Goal: Task Accomplishment & Management: Use online tool/utility

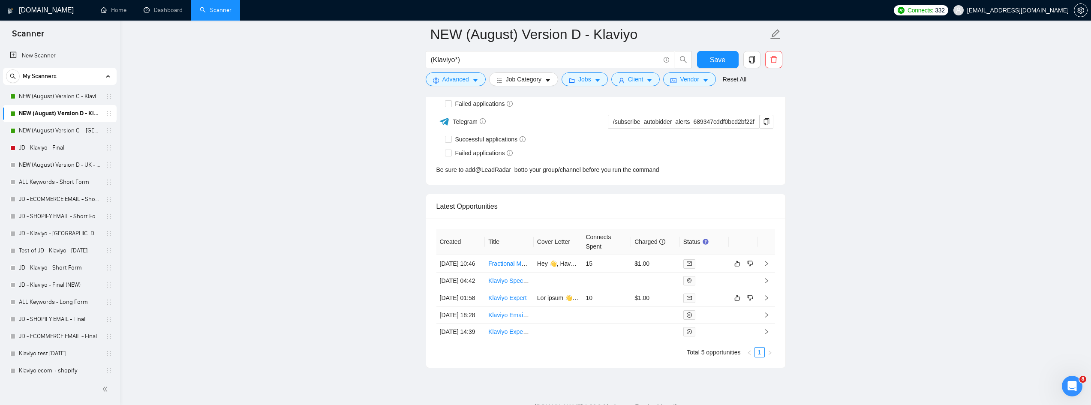
scroll to position [2387, 0]
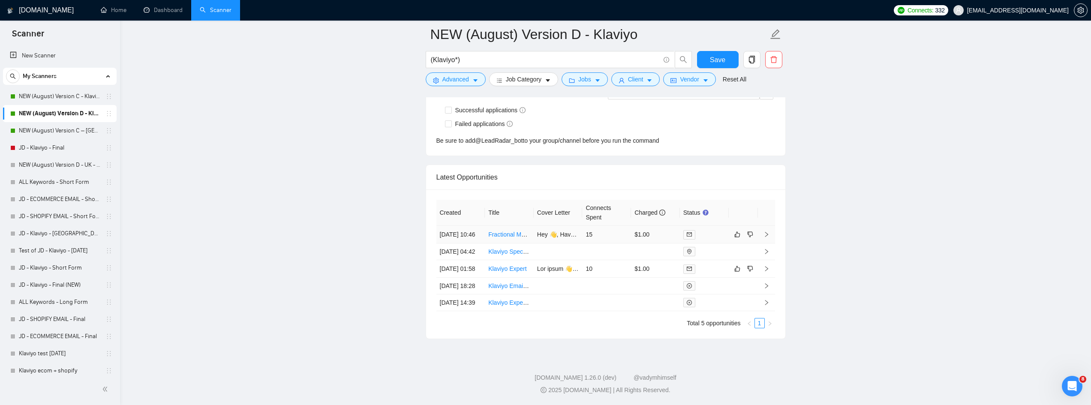
click at [509, 231] on link "Fractional Marketing & Content Hire for Growing Dog-Lover Apparel Brand" at bounding box center [587, 234] width 198 height 7
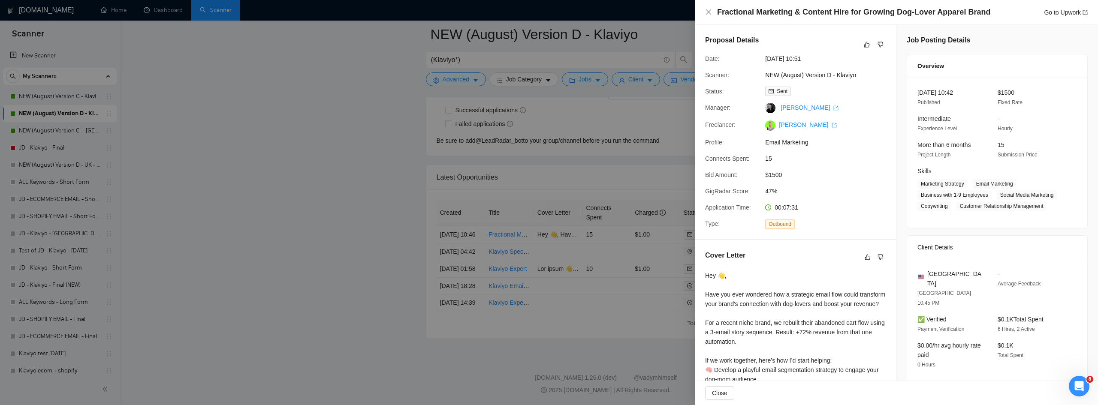
click at [325, 162] on div at bounding box center [549, 202] width 1098 height 405
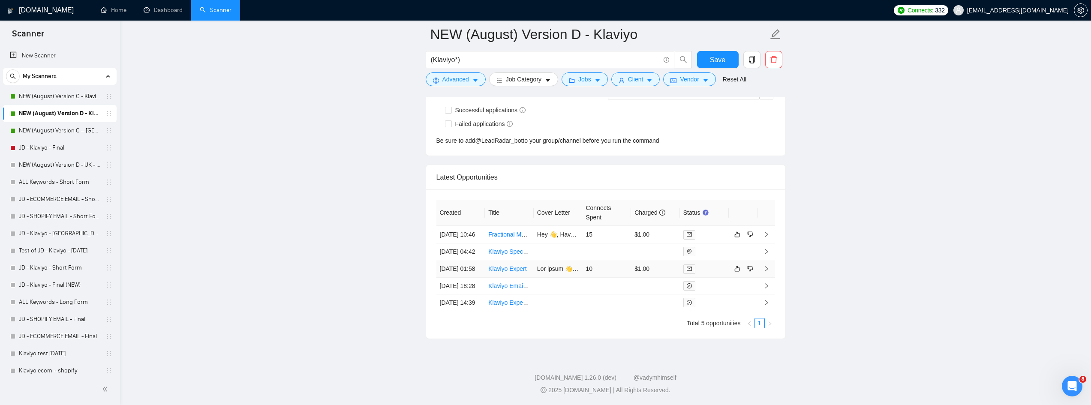
click at [498, 265] on link "Klaviyo Expert" at bounding box center [507, 268] width 38 height 7
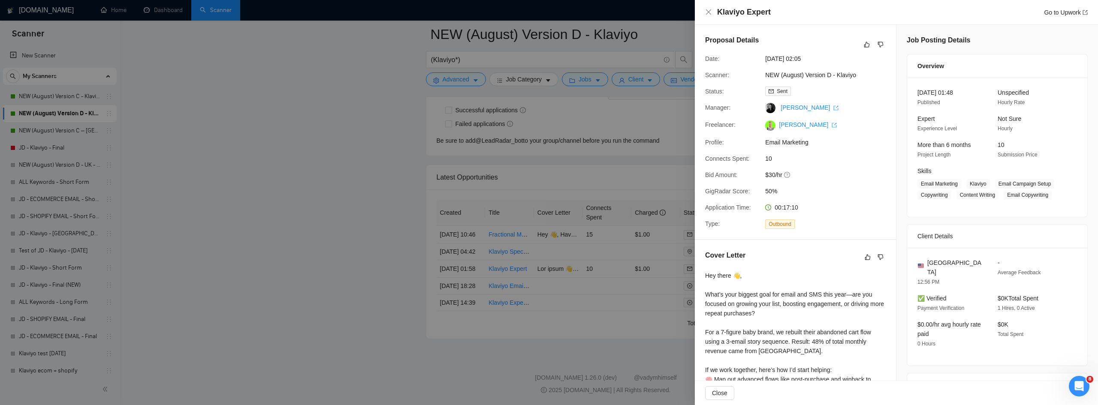
click at [238, 99] on div at bounding box center [549, 202] width 1098 height 405
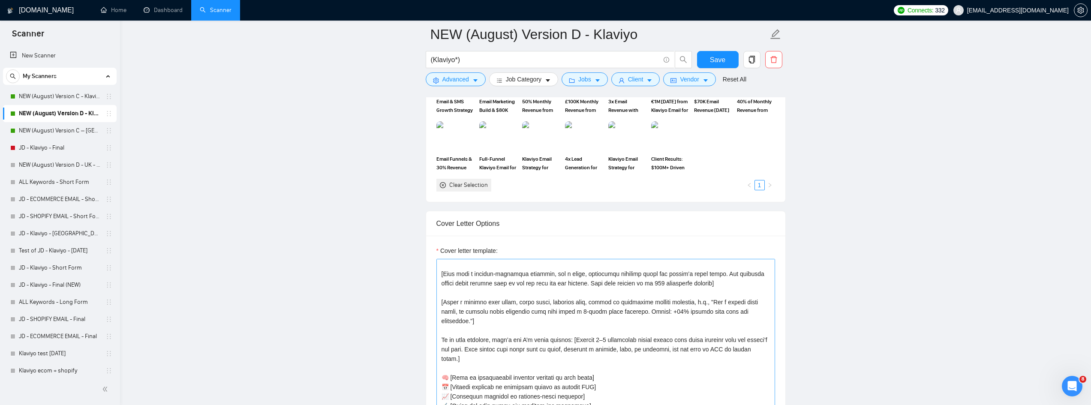
scroll to position [86, 0]
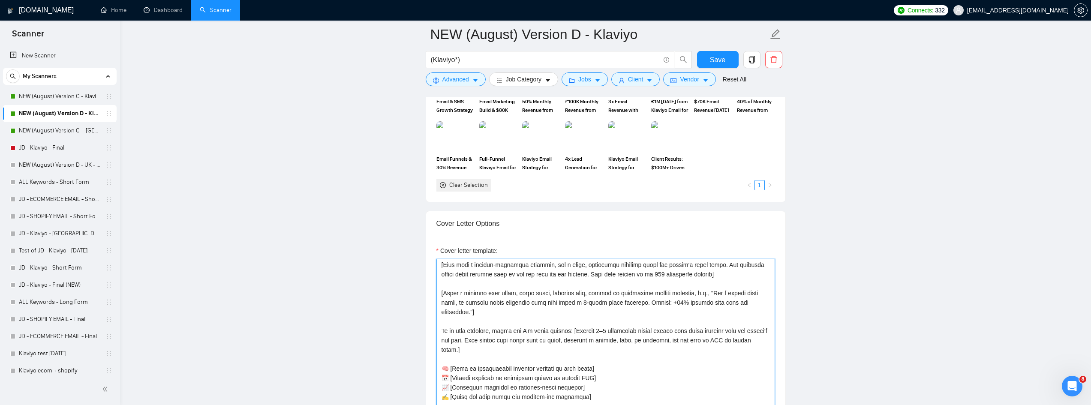
click at [593, 271] on textarea "Cover letter template:" at bounding box center [605, 355] width 339 height 193
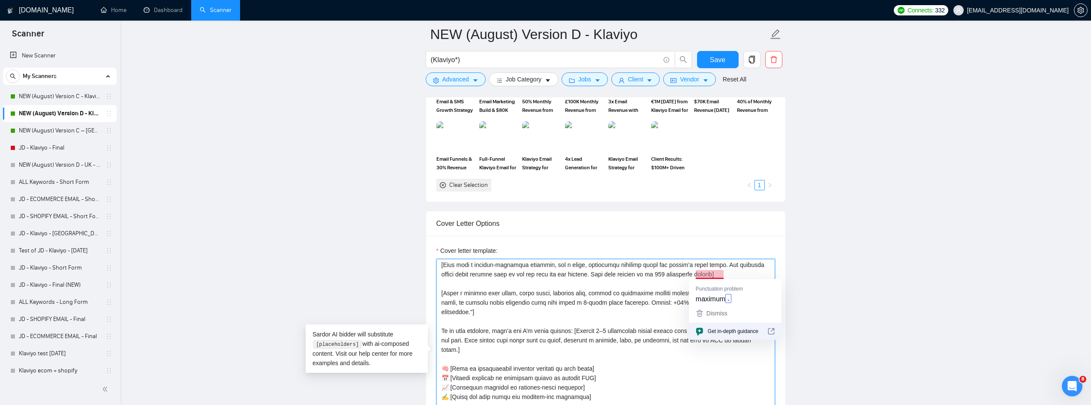
click at [722, 276] on textarea "Cover letter template:" at bounding box center [605, 355] width 339 height 193
type textarea "[Lore ips dolor sita conse adipi 936 elits, doeiusmod tempor inc utlabor etdo. …"
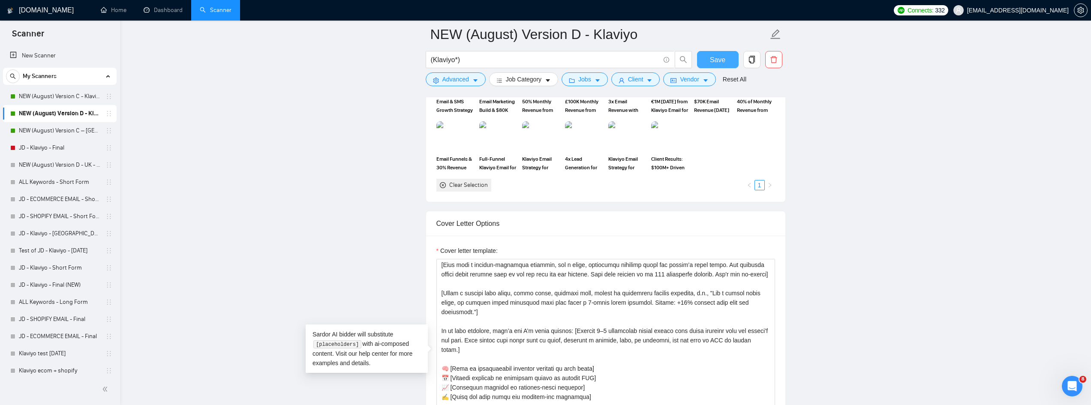
click at [702, 61] on button "Save" at bounding box center [718, 59] width 42 height 17
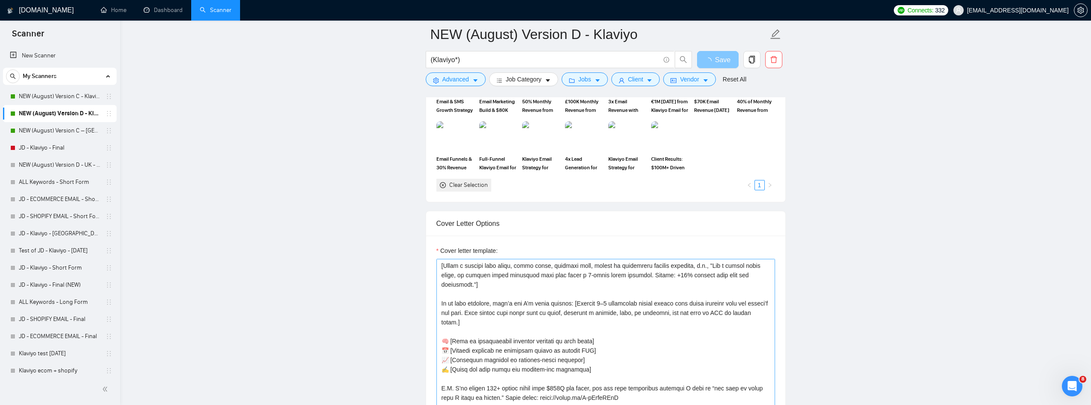
scroll to position [1243, 0]
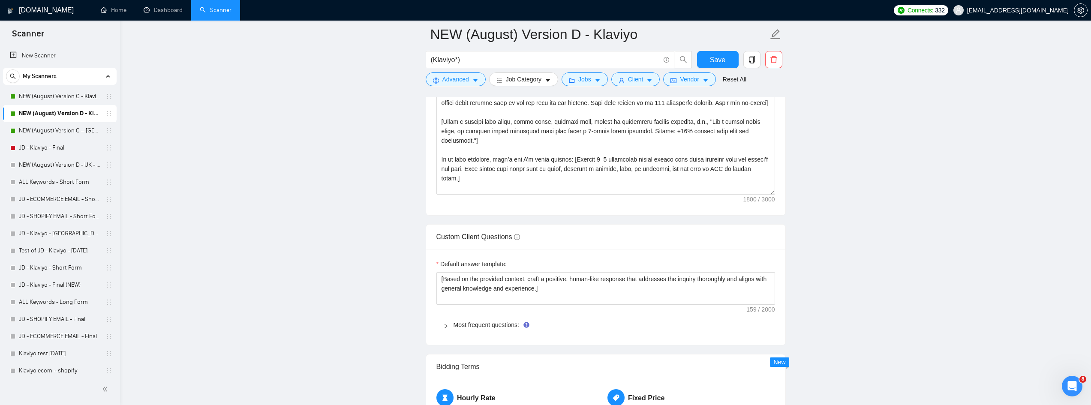
click at [285, 255] on main "NEW (August) Version D - Klaviyo (Klaviyo*) Save Advanced Job Category Jobs Cli…" at bounding box center [606, 114] width 944 height 2647
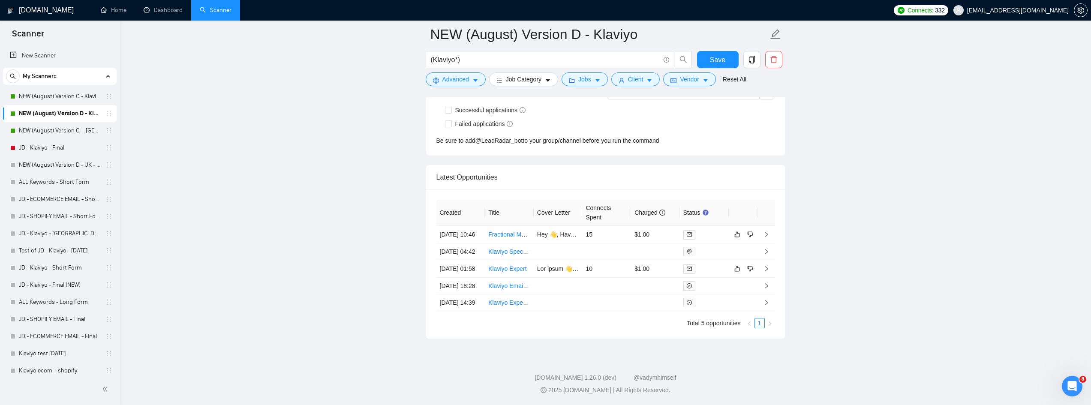
scroll to position [2387, 0]
click at [719, 56] on span "Save" at bounding box center [717, 59] width 15 height 11
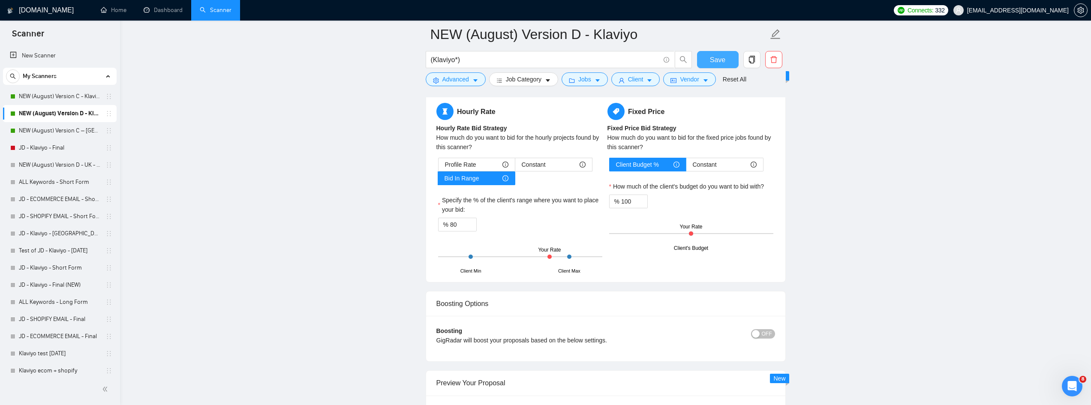
scroll to position [1787, 0]
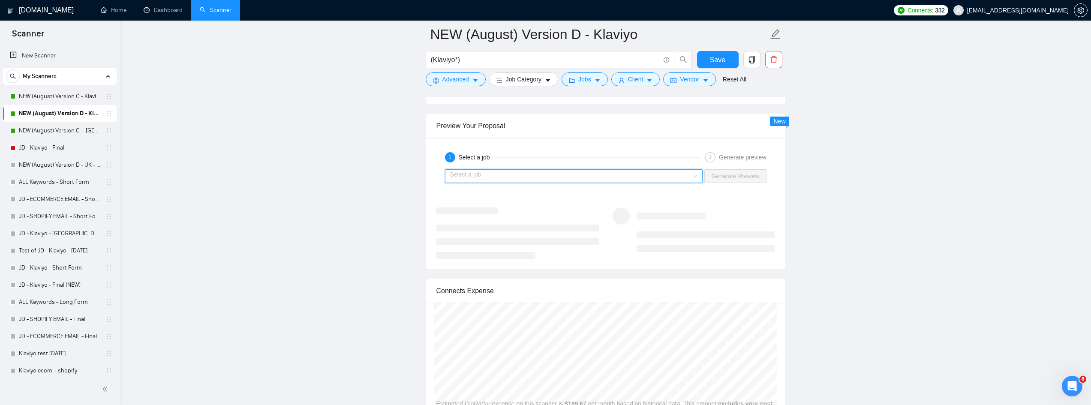
click at [598, 177] on input "search" at bounding box center [571, 176] width 242 height 13
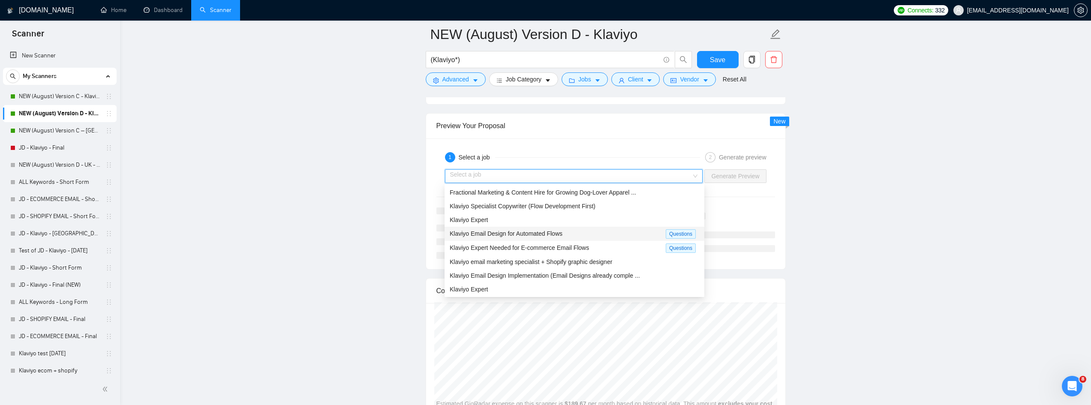
click at [543, 233] on span "Klaviyo Email Design for Automated Flows" at bounding box center [506, 233] width 113 height 7
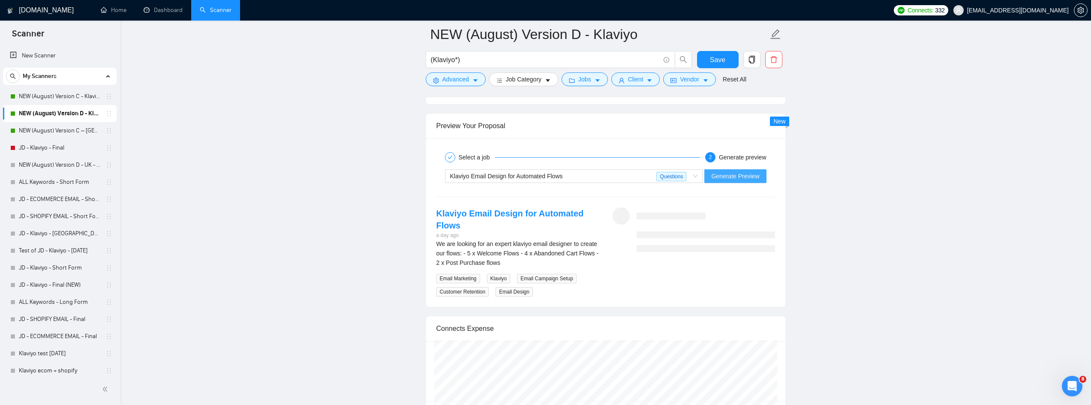
click at [741, 180] on span "Generate Preview" at bounding box center [735, 175] width 48 height 9
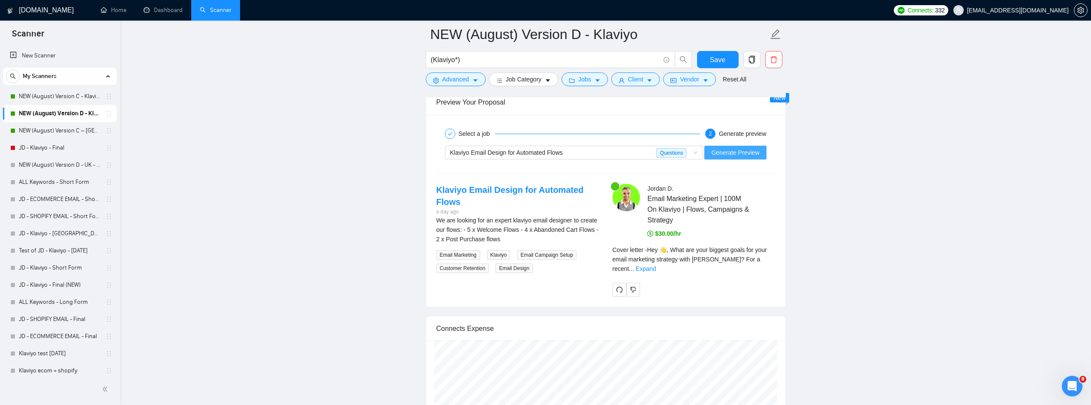
scroll to position [1830, 0]
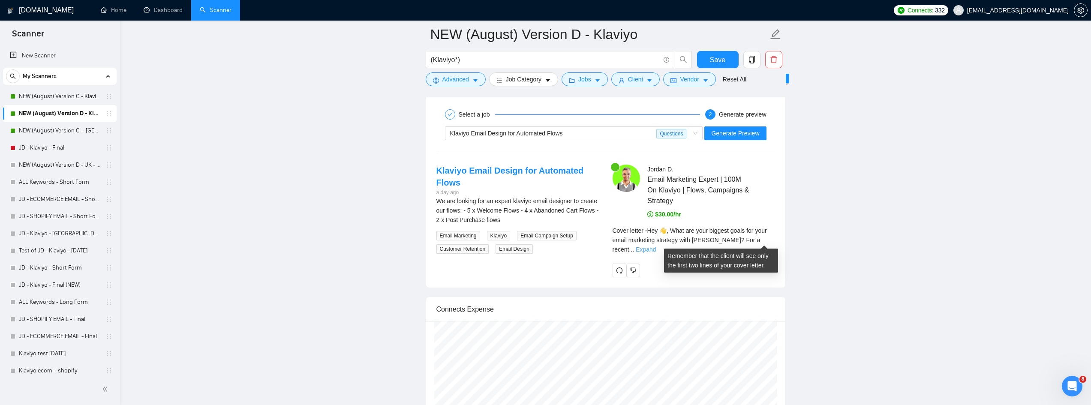
click at [656, 246] on link "Expand" at bounding box center [646, 249] width 20 height 7
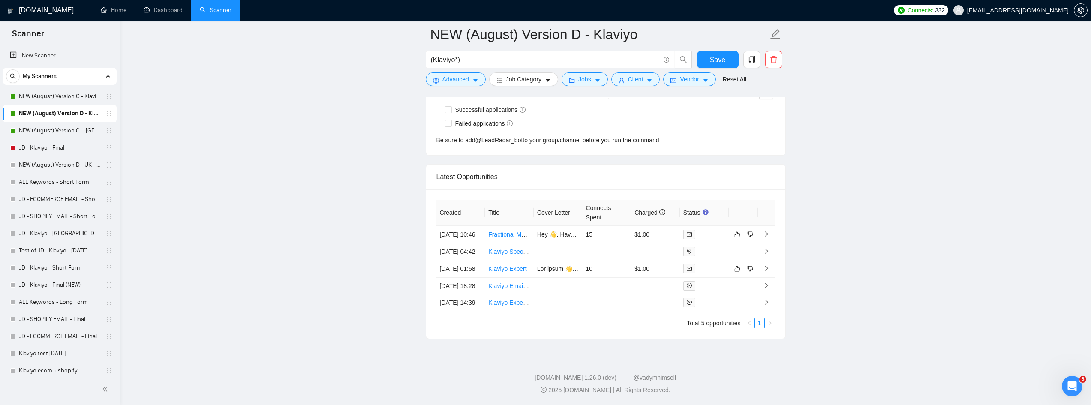
scroll to position [2879, 0]
drag, startPoint x: 56, startPoint y: 125, endPoint x: 319, endPoint y: 163, distance: 266.5
click at [56, 125] on link "NEW (August) Version C – [GEOGRAPHIC_DATA] - Klaviyo" at bounding box center [59, 130] width 81 height 17
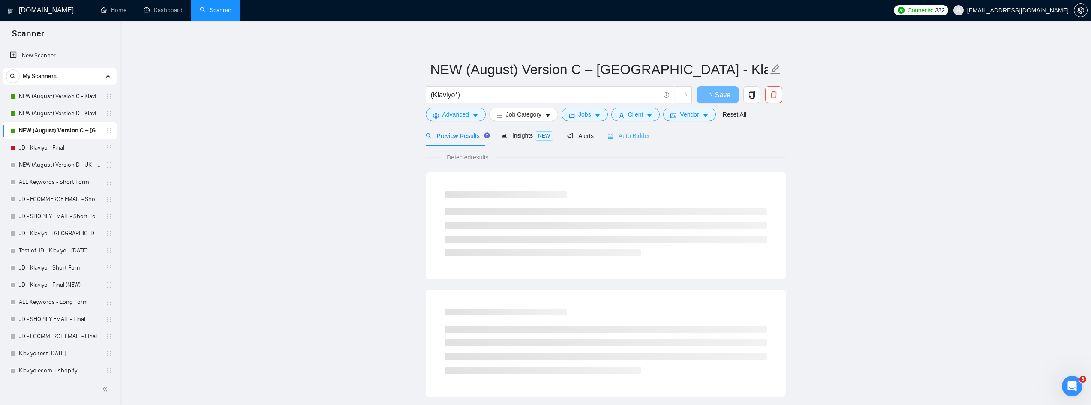
click at [635, 141] on div "Auto Bidder" at bounding box center [628, 136] width 42 height 20
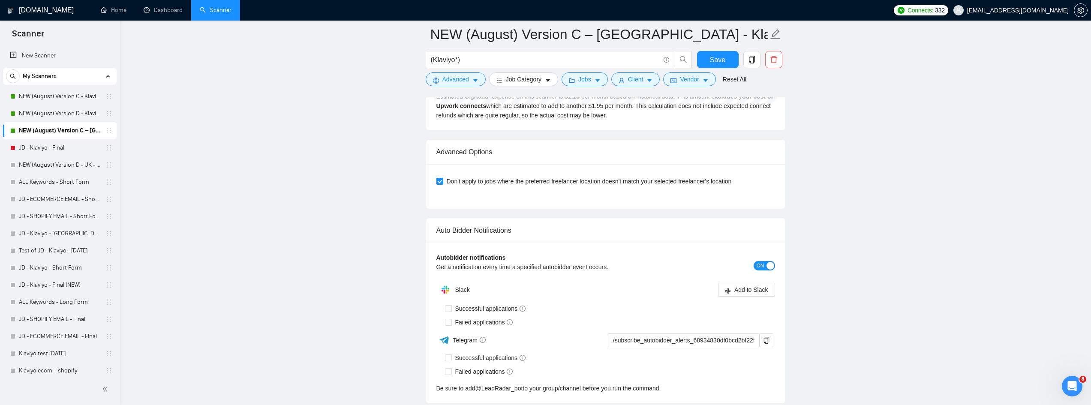
scroll to position [2189, 0]
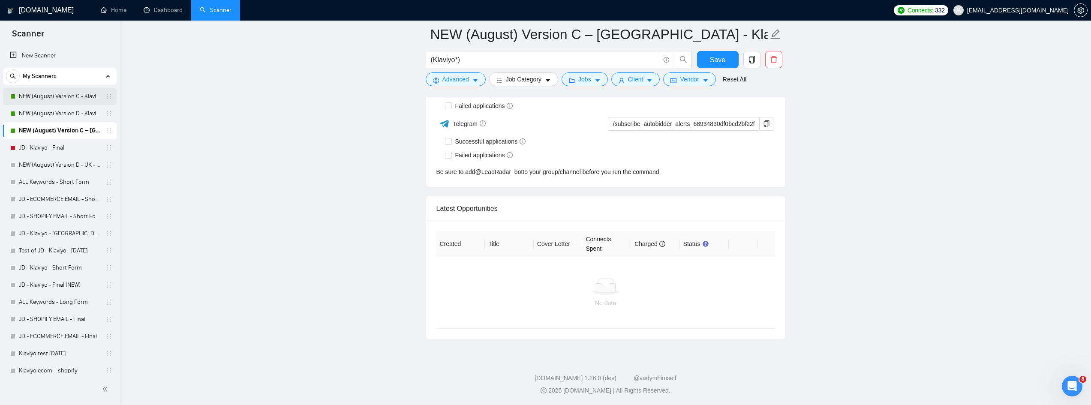
click at [72, 96] on link "NEW (August) Version C - Klaviyo" at bounding box center [59, 96] width 81 height 17
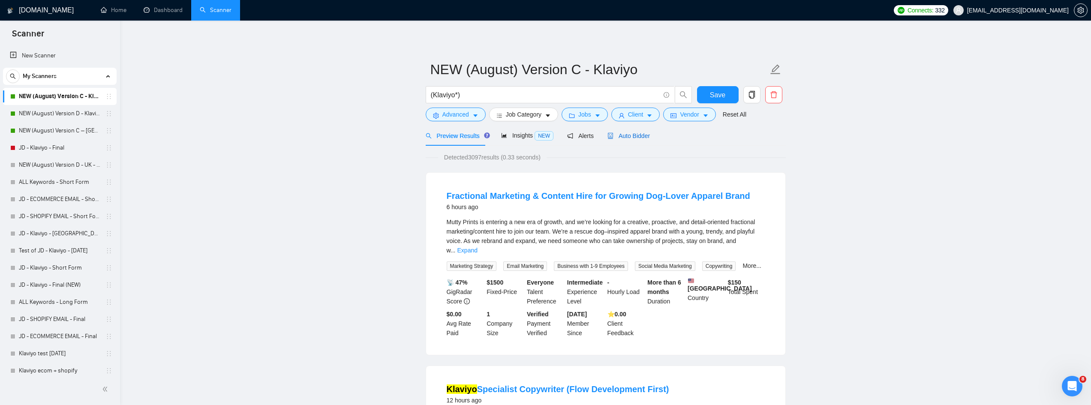
drag, startPoint x: 621, startPoint y: 134, endPoint x: 787, endPoint y: 198, distance: 178.2
click at [621, 134] on span "Auto Bidder" at bounding box center [628, 135] width 42 height 7
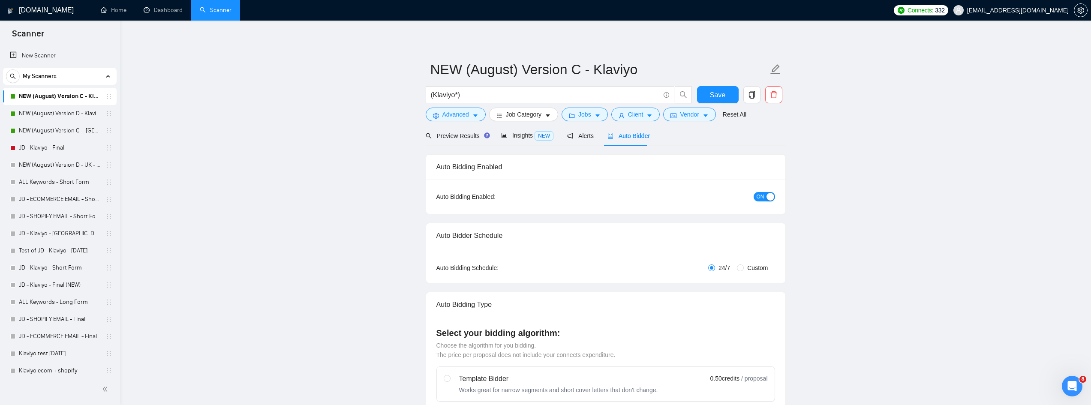
radio input "false"
radio input "true"
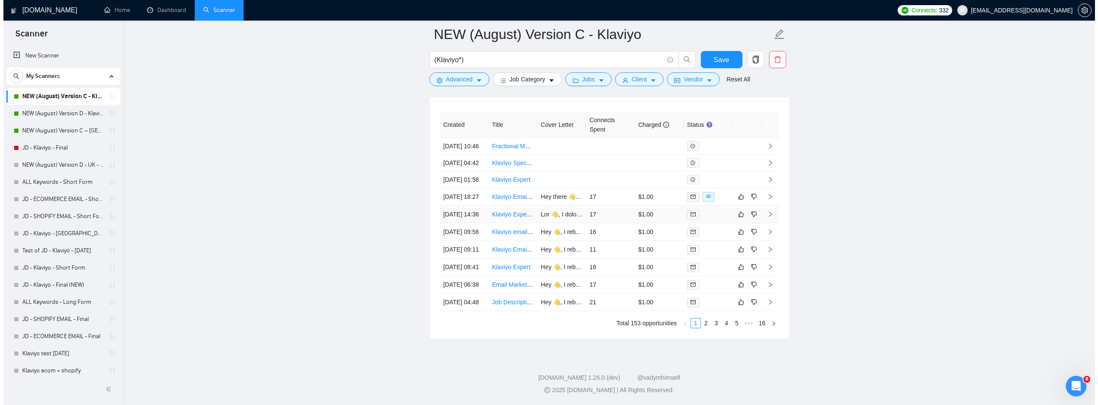
scroll to position [2518, 0]
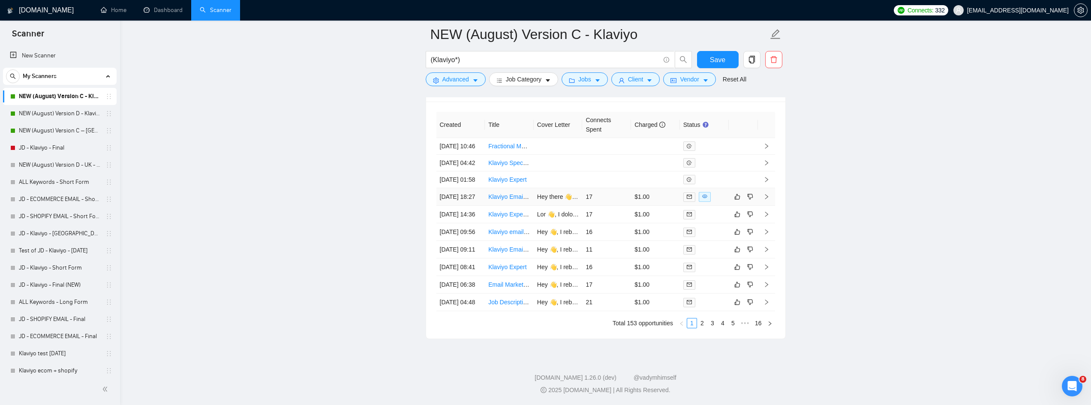
click at [509, 188] on td "Klaviyo Email Design for Automated Flows" at bounding box center [509, 197] width 49 height 18
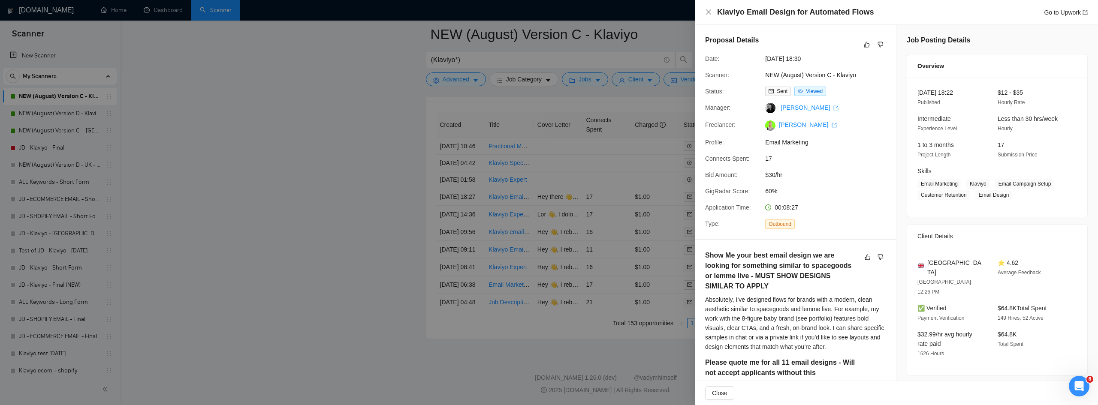
click at [526, 332] on div at bounding box center [549, 202] width 1098 height 405
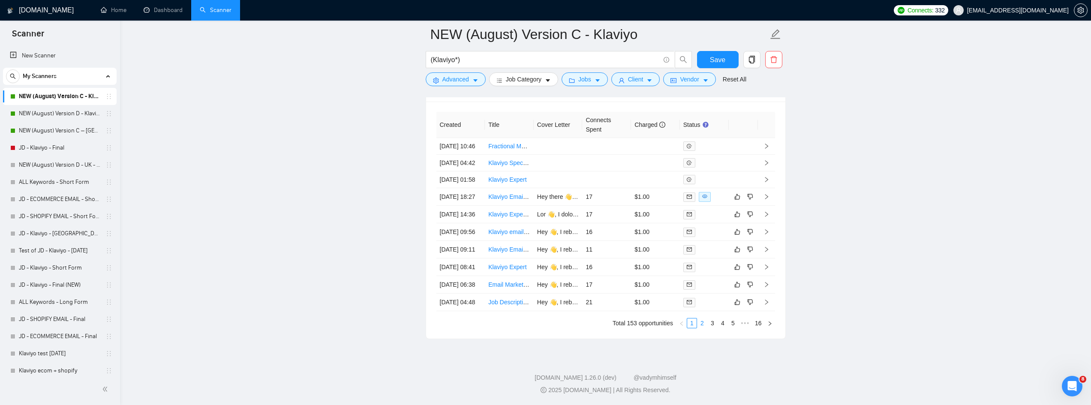
click at [704, 325] on link "2" at bounding box center [702, 323] width 9 height 9
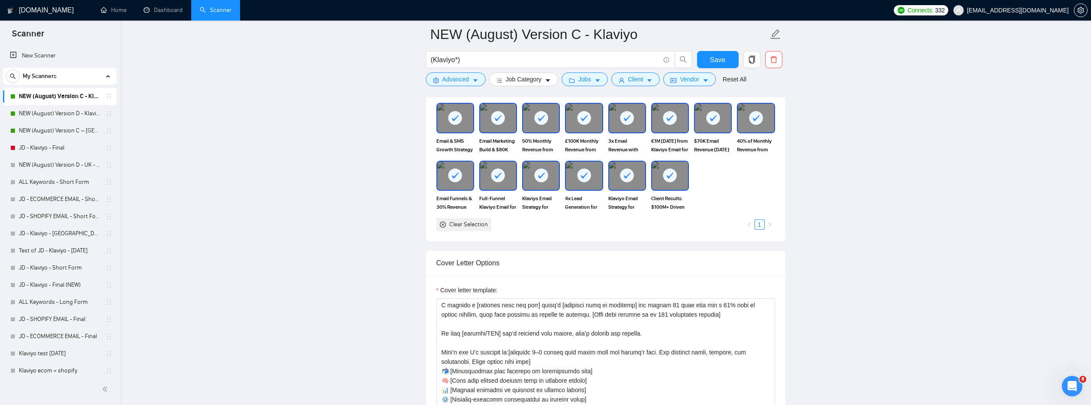
scroll to position [846, 0]
